Goal: Information Seeking & Learning: Learn about a topic

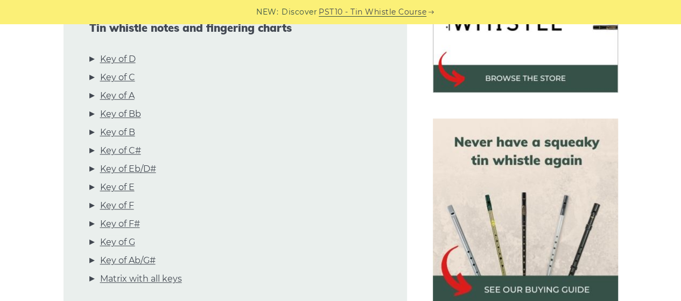
scroll to position [400, 0]
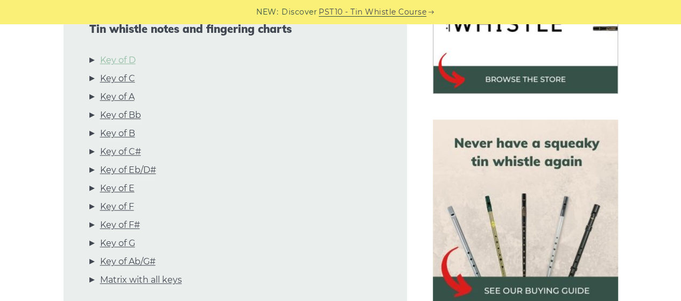
click at [123, 60] on link "Key of D" at bounding box center [118, 60] width 36 height 14
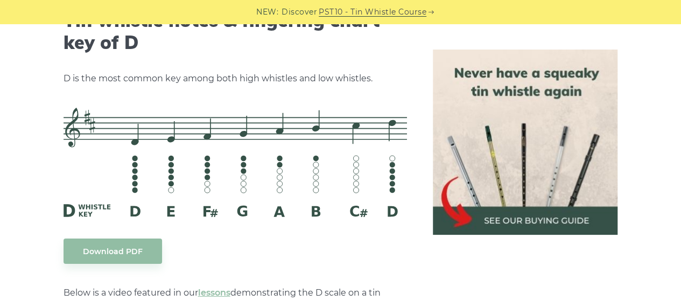
scroll to position [1708, 0]
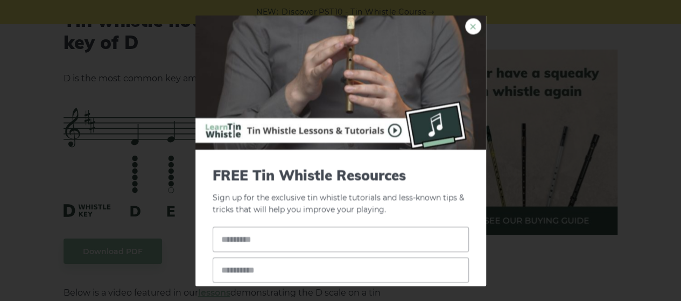
click at [465, 30] on link "×" at bounding box center [473, 26] width 16 height 16
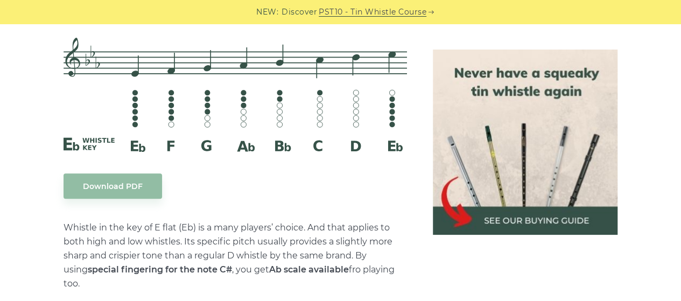
scroll to position [4327, 0]
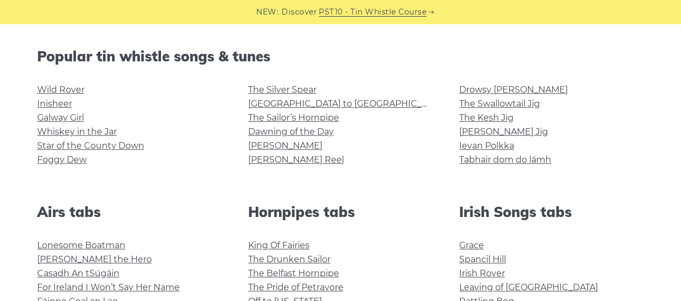
scroll to position [260, 0]
click at [67, 118] on link "Galway Girl" at bounding box center [60, 118] width 47 height 10
click at [74, 160] on link "Foggy Dew" at bounding box center [62, 160] width 50 height 10
click at [66, 91] on link "Wild Rover" at bounding box center [60, 90] width 47 height 10
click at [542, 156] on link "Tabhair dom do lámh" at bounding box center [505, 160] width 92 height 10
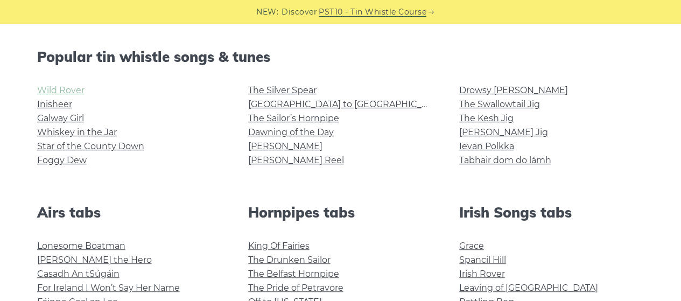
click at [78, 93] on link "Wild Rover" at bounding box center [60, 90] width 47 height 10
click at [473, 241] on link "Grace" at bounding box center [471, 246] width 25 height 10
click at [475, 269] on link "Irish Rover" at bounding box center [482, 274] width 46 height 10
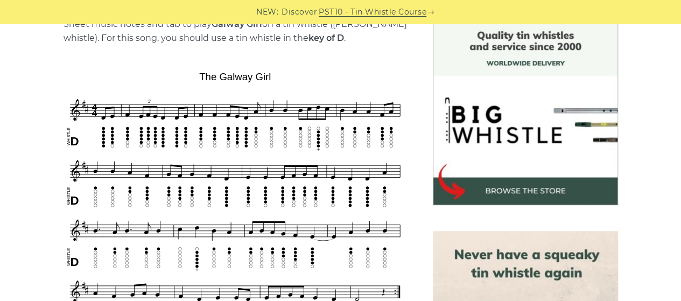
scroll to position [289, 0]
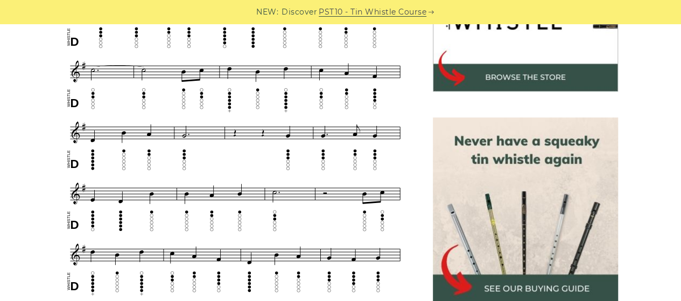
scroll to position [407, 0]
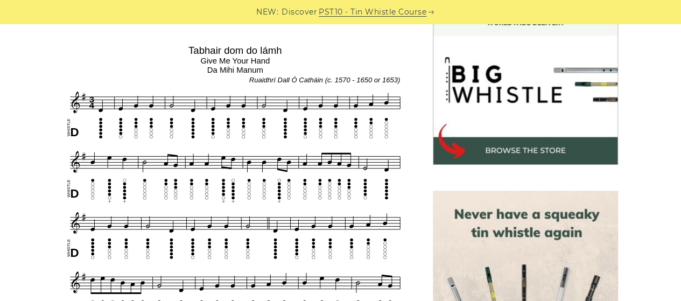
scroll to position [330, 0]
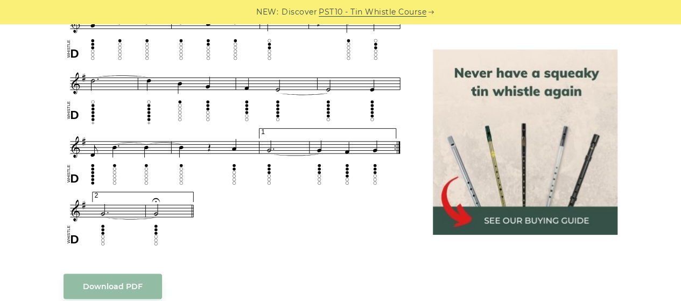
scroll to position [768, 0]
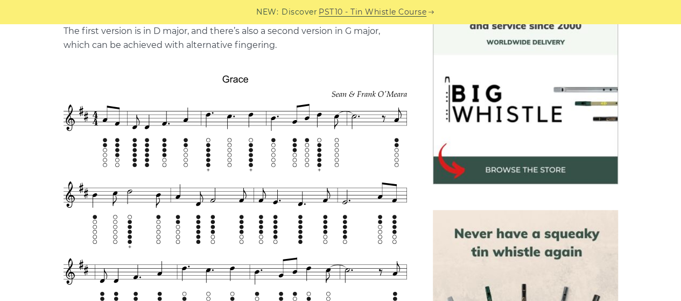
scroll to position [311, 0]
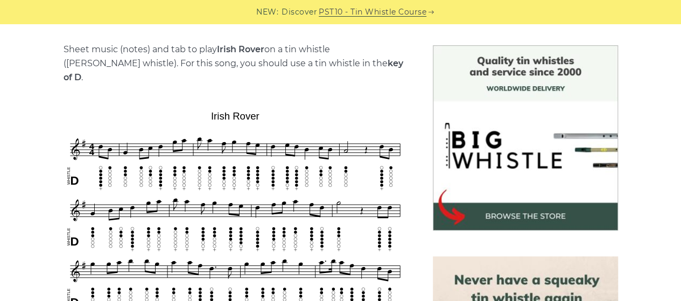
scroll to position [265, 0]
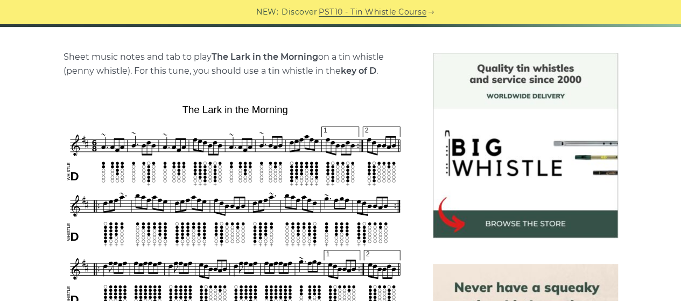
scroll to position [285, 0]
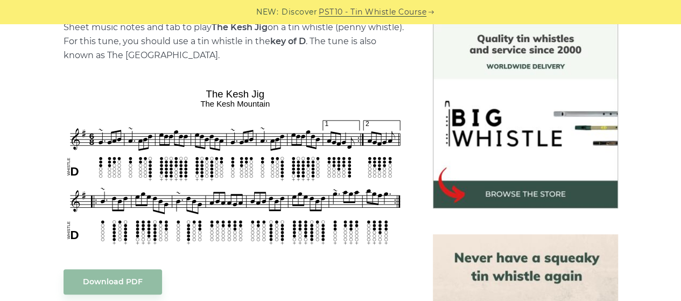
scroll to position [286, 0]
